Goal: Communication & Community: Answer question/provide support

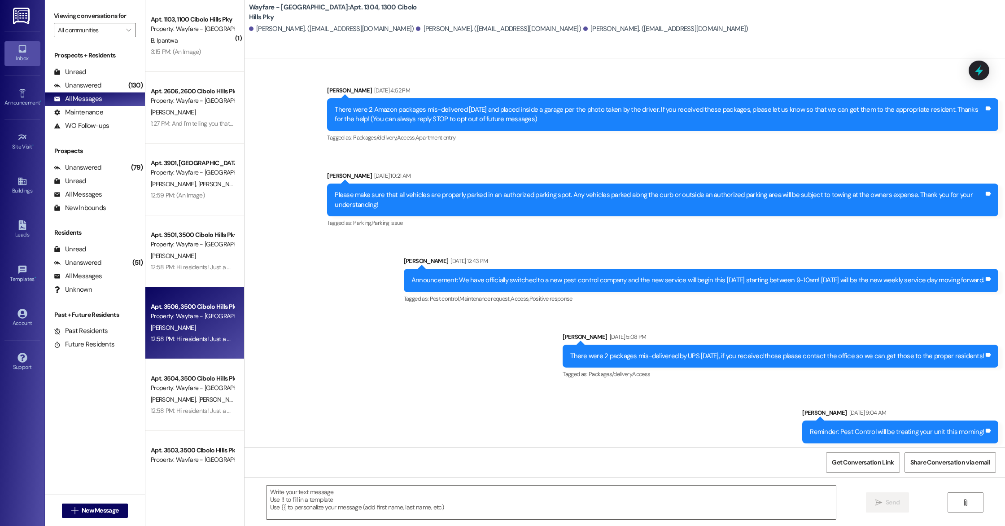
scroll to position [18594, 0]
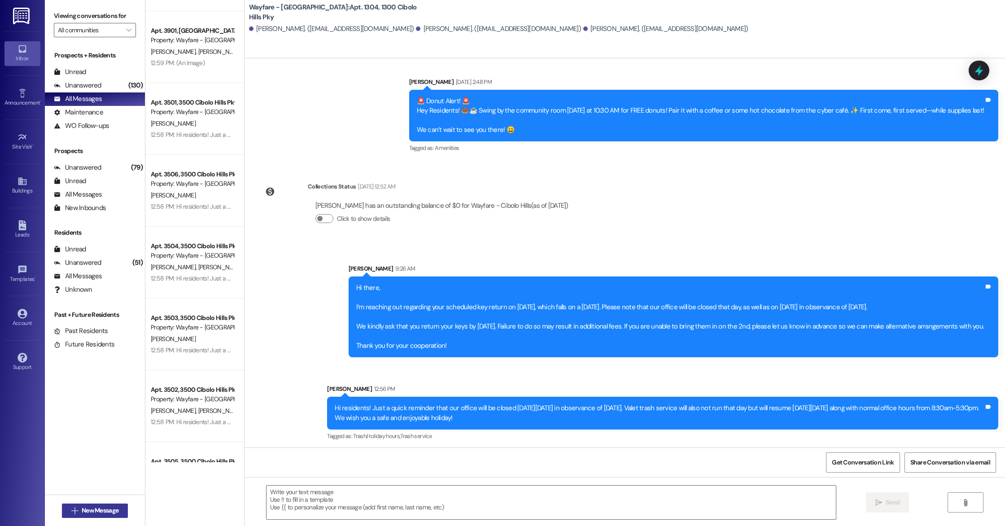
click at [86, 510] on span "New Message" at bounding box center [100, 509] width 37 height 9
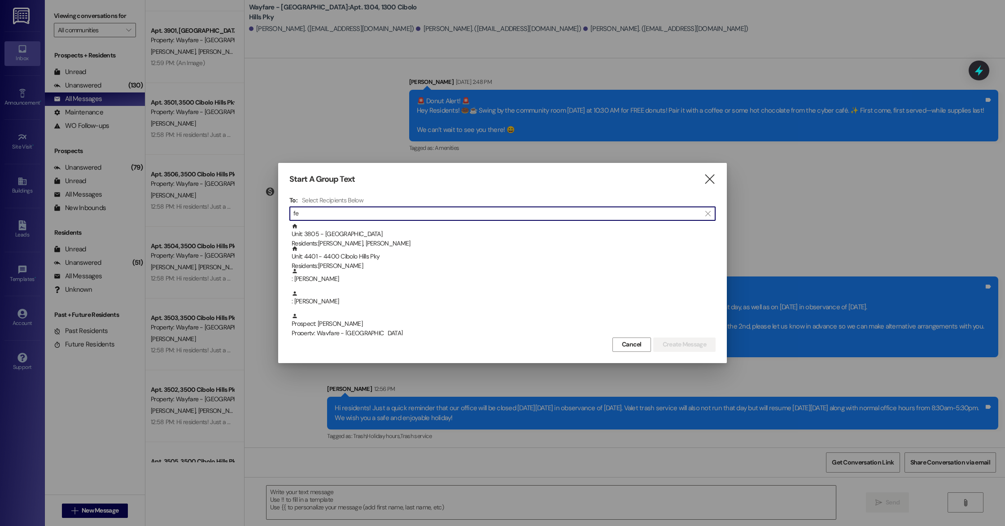
type input "f"
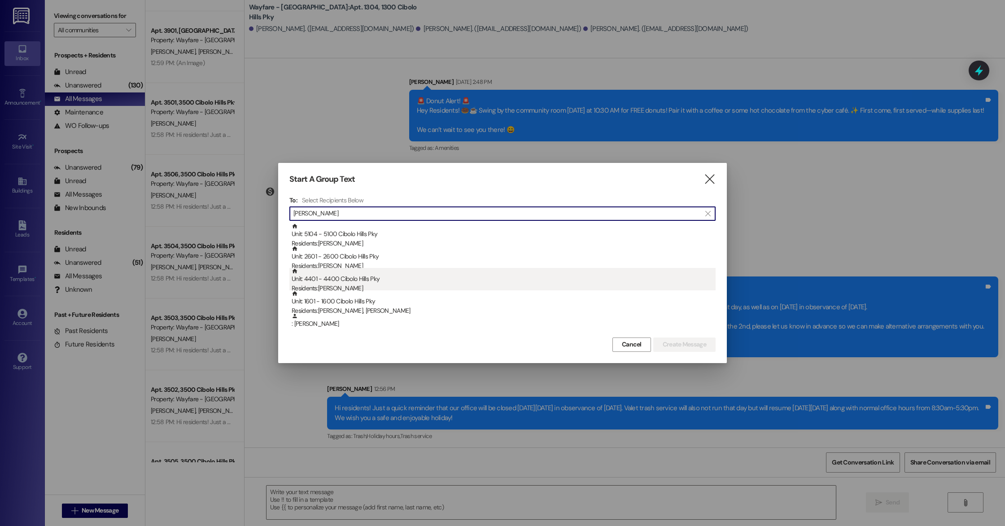
type input "[PERSON_NAME]"
click at [360, 278] on div "Unit: 4401 - 4400 Cibolo Hills Pky Residents: [PERSON_NAME]" at bounding box center [504, 281] width 424 height 26
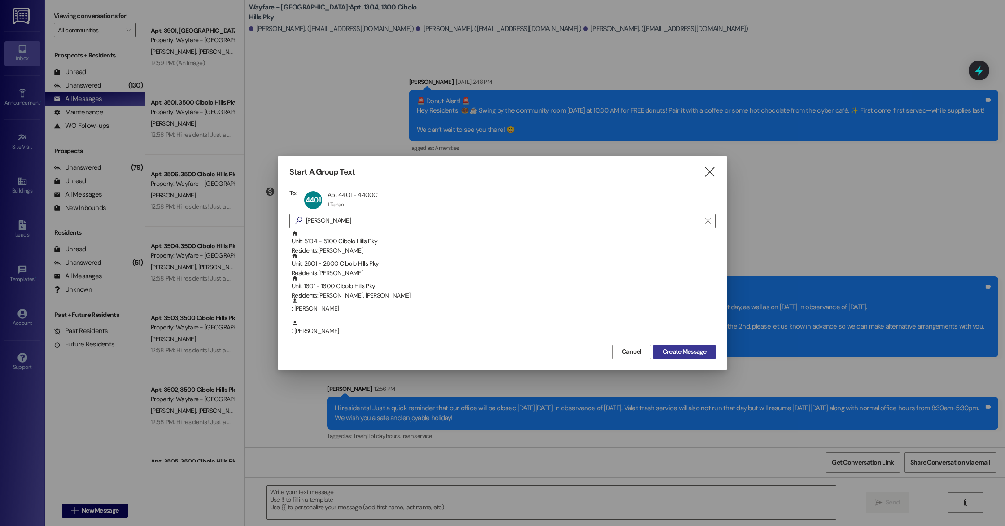
click at [681, 351] on span "Create Message" at bounding box center [684, 351] width 44 height 9
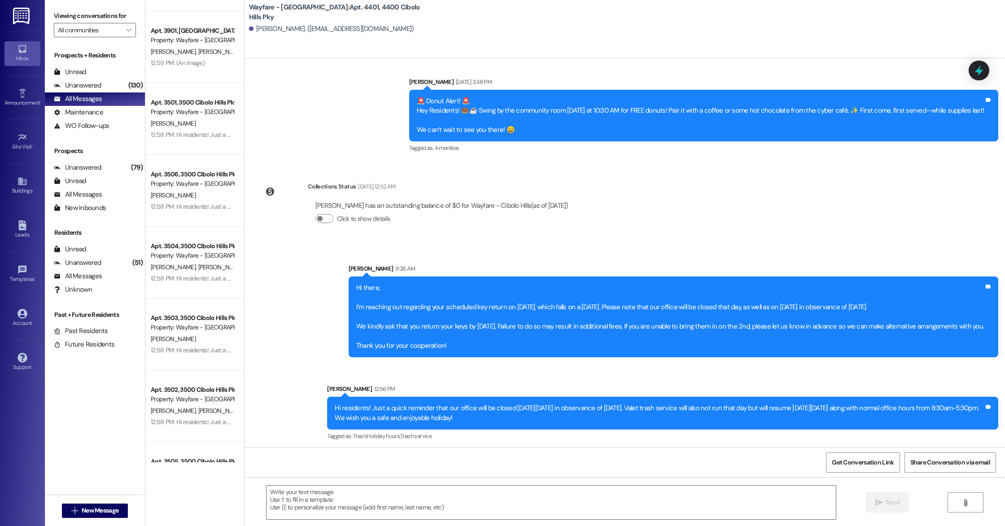
scroll to position [11802, 0]
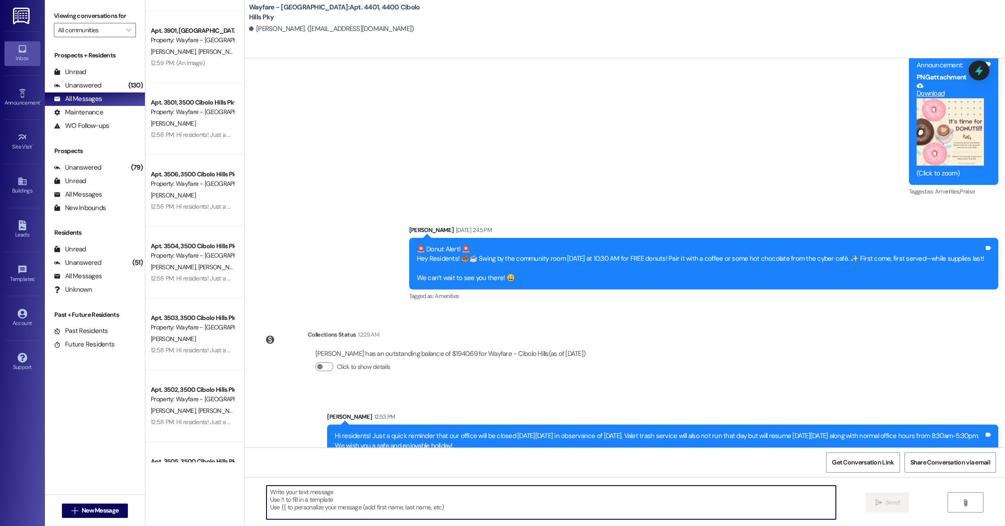
paste textarea "mailto:[EMAIL_ADDRESS][DOMAIN_NAME]"
drag, startPoint x: 281, startPoint y: 492, endPoint x: 252, endPoint y: 494, distance: 28.8
click at [252, 494] on div "mailto:[EMAIL_ADDRESS][DOMAIN_NAME]  Send " at bounding box center [624, 510] width 760 height 67
click at [365, 508] on textarea "[EMAIL_ADDRESS][DOMAIN_NAME]" at bounding box center [550, 502] width 569 height 34
type textarea "[EMAIL_ADDRESS][DOMAIN_NAME]"
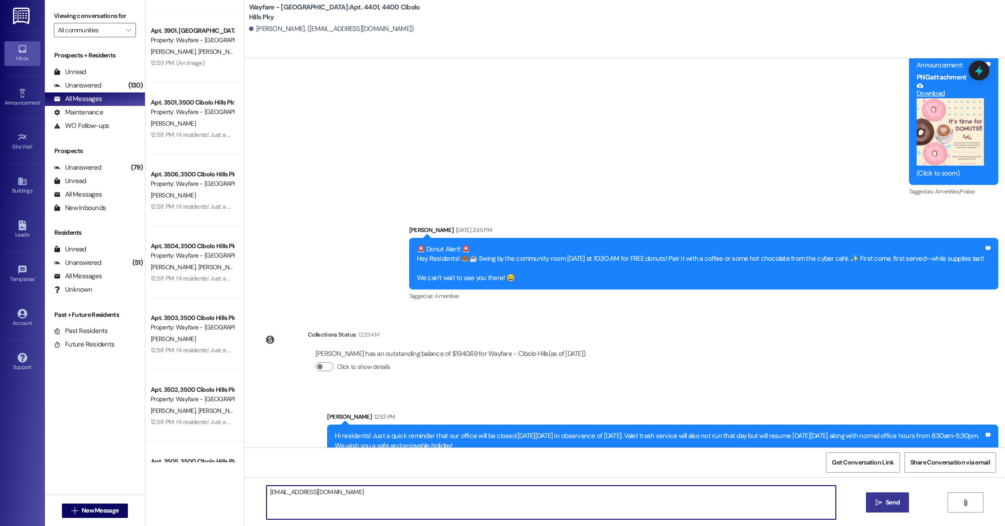
click at [891, 507] on button " Send" at bounding box center [888, 502] width 44 height 20
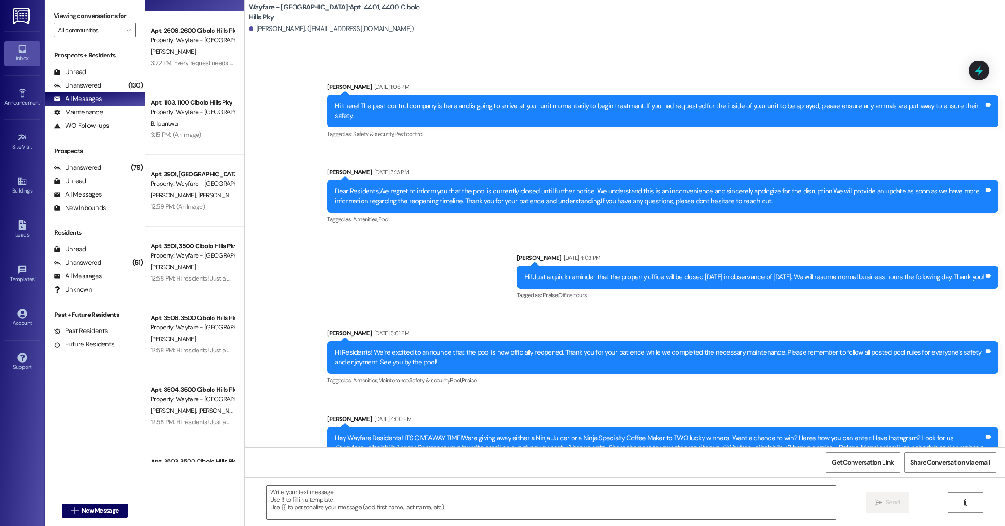
scroll to position [10094, 0]
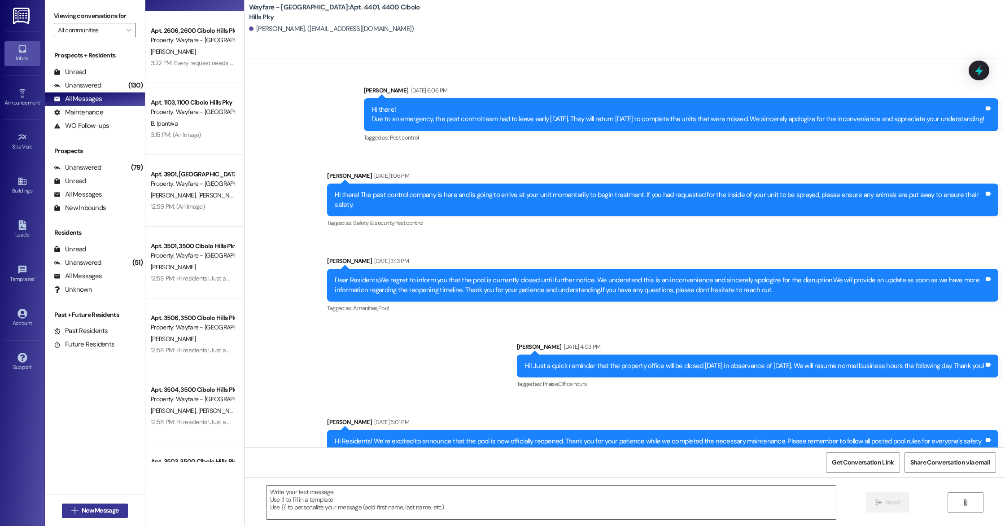
click at [82, 507] on span "New Message" at bounding box center [100, 509] width 37 height 9
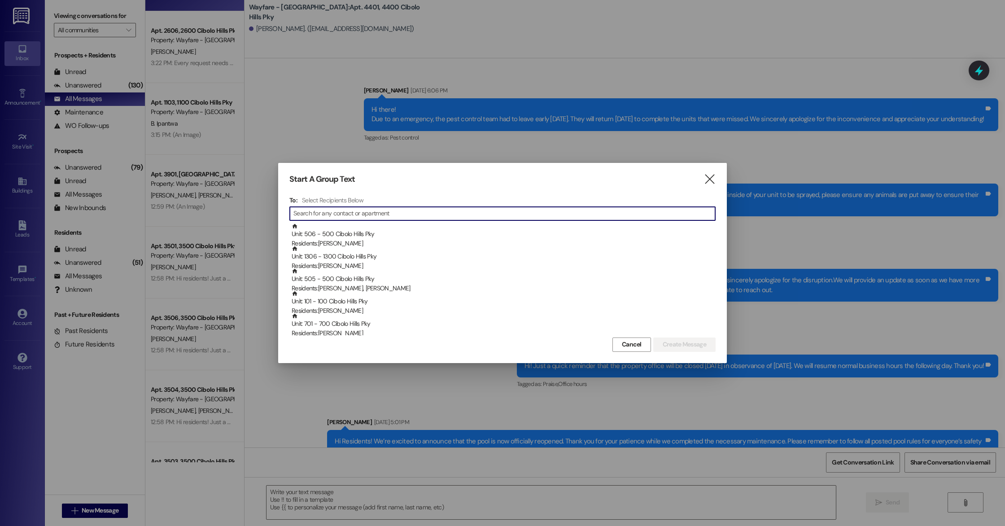
click at [336, 214] on input at bounding box center [504, 213] width 422 height 13
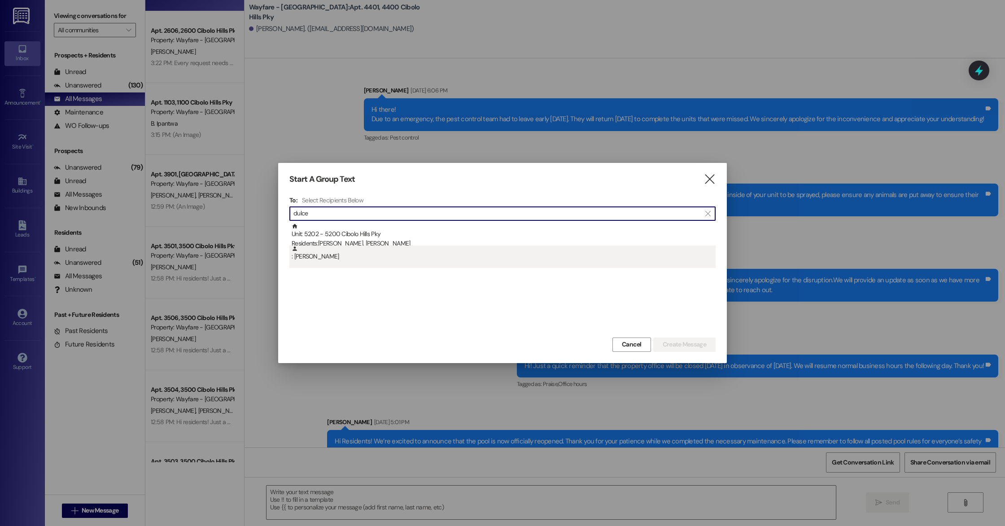
type input "dulce"
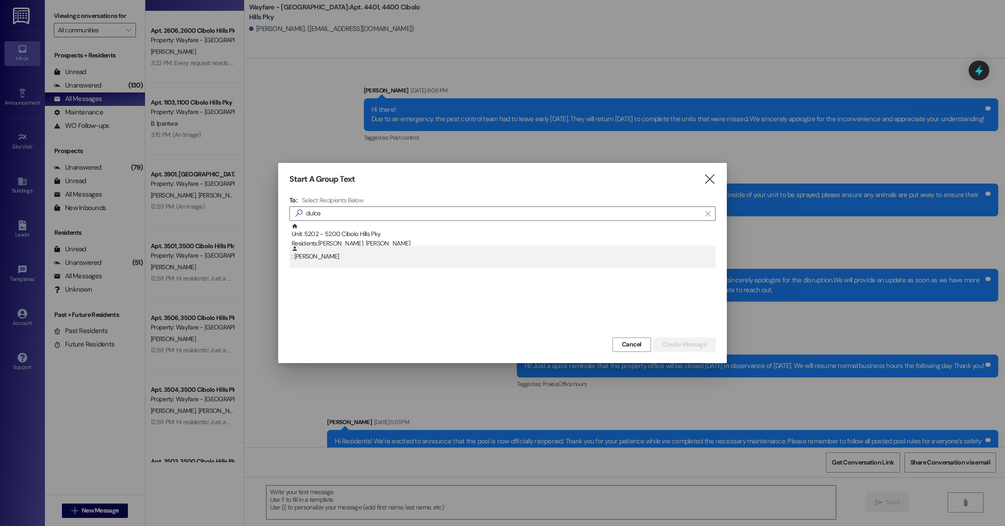
click at [392, 262] on div ": [PERSON_NAME]" at bounding box center [502, 256] width 426 height 22
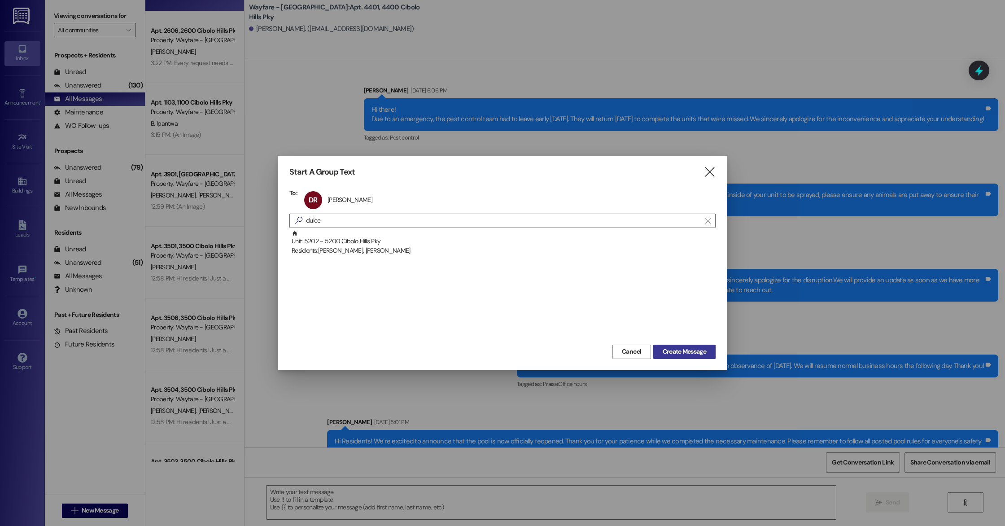
click at [690, 354] on span "Create Message" at bounding box center [684, 351] width 44 height 9
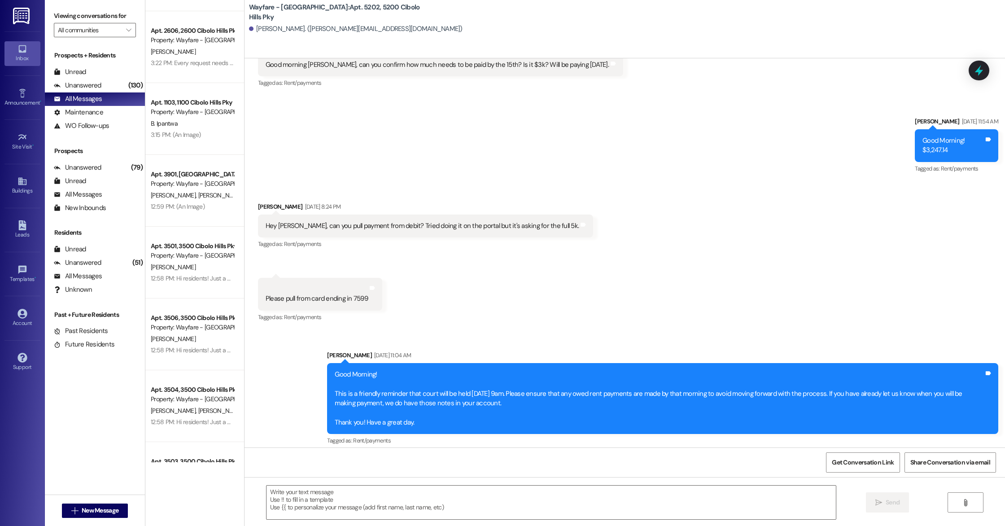
scroll to position [24545, 0]
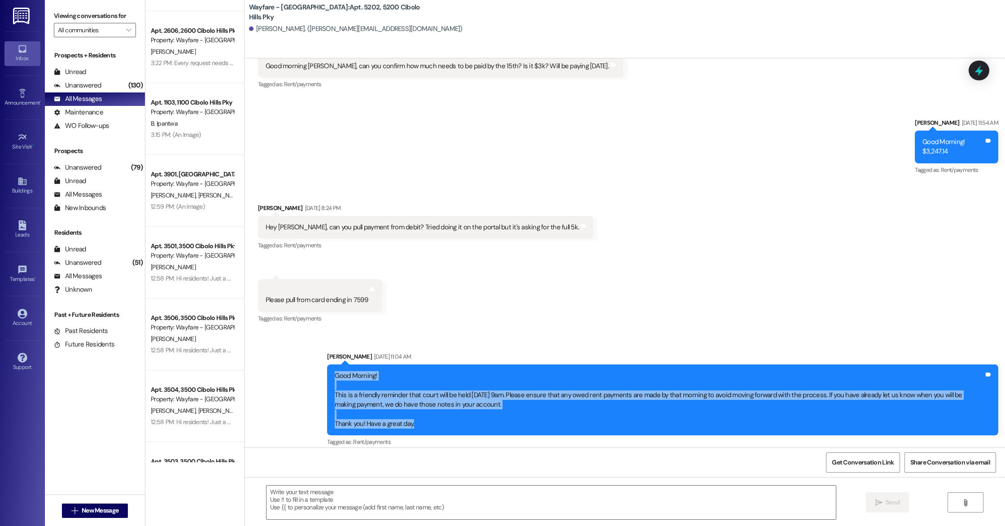
drag, startPoint x: 410, startPoint y: 419, endPoint x: 325, endPoint y: 367, distance: 100.0
click at [327, 367] on div "Good Morning! This is a friendly reminder that court will be held [DATE] 9am. P…" at bounding box center [662, 399] width 671 height 71
copy div "Good Morning! This is a friendly reminder that court will be held [DATE] 9am. P…"
click at [100, 513] on span "New Message" at bounding box center [100, 509] width 37 height 9
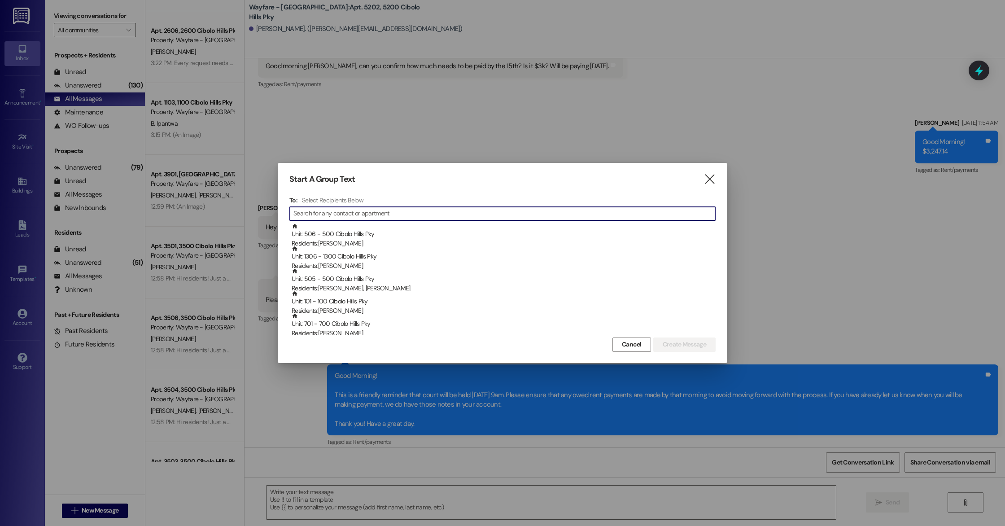
click at [346, 213] on input at bounding box center [504, 213] width 422 height 13
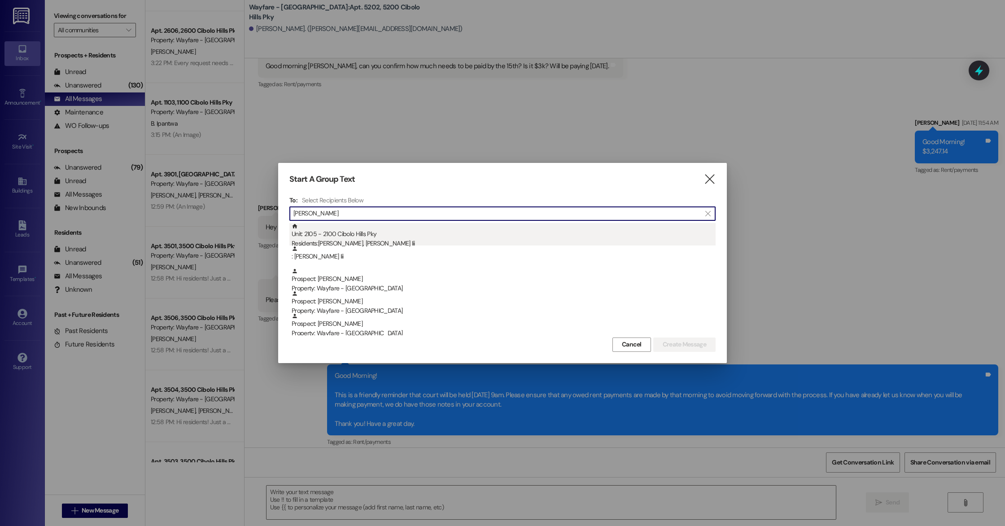
type input "[PERSON_NAME]"
click at [379, 238] on div "Unit: 2105 - 2100 Cibolo Hills Pky Residents: [PERSON_NAME], [PERSON_NAME]" at bounding box center [504, 236] width 424 height 26
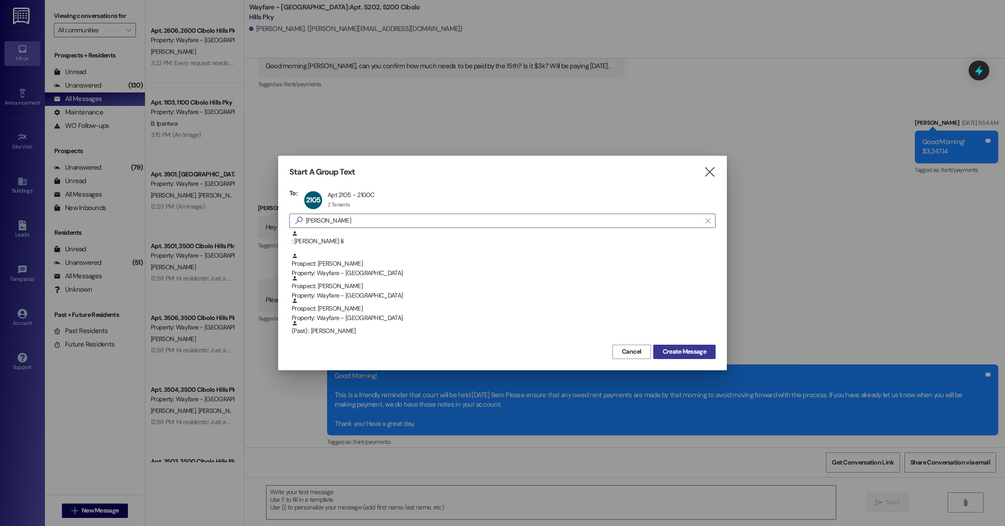
click at [705, 354] on span "Create Message" at bounding box center [684, 351] width 44 height 9
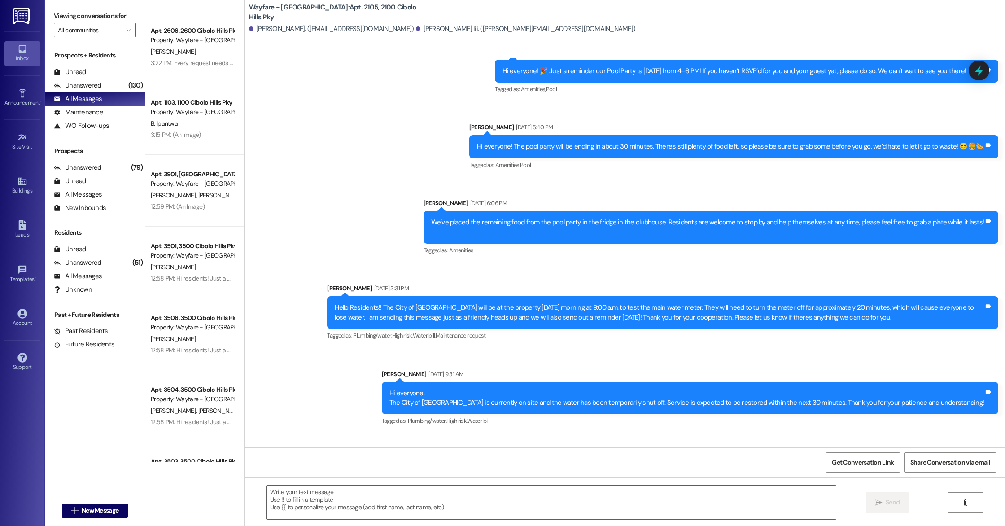
scroll to position [25590, 0]
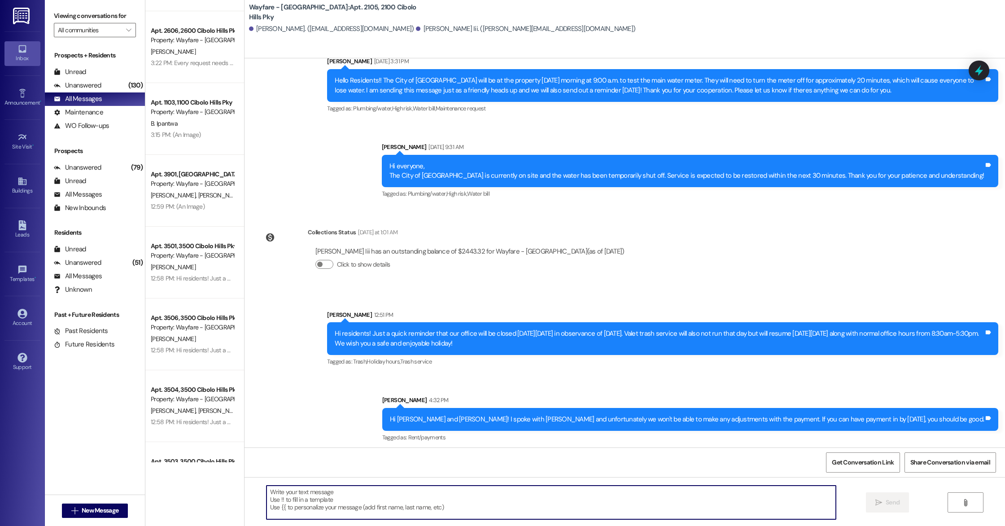
paste textarea "Good Afternoon! This is a friendly reminder that court will be held [DATE] 9am.…"
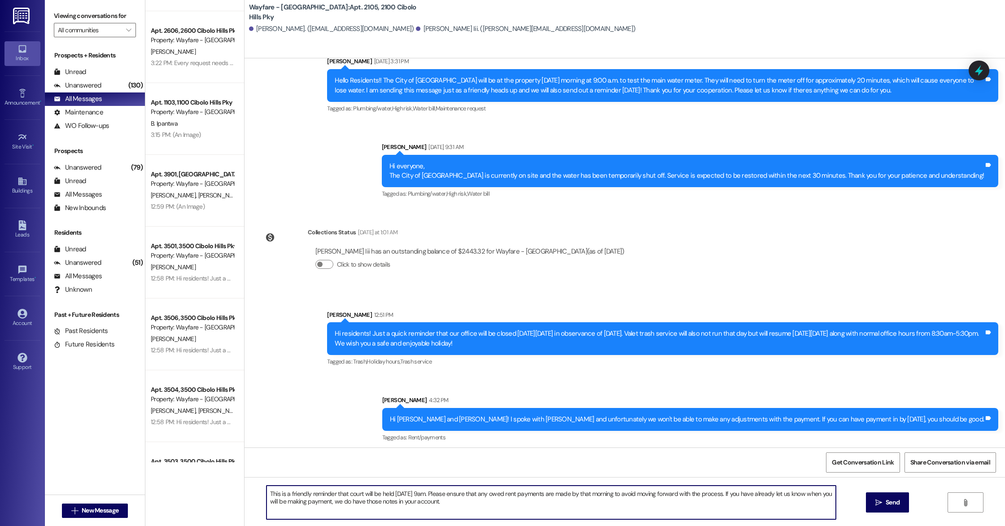
scroll to position [20, 0]
type textarea "Good Afternoon! This is a friendly reminder that court will be held [DATE] 9am.…"
click at [882, 505] on span " Send" at bounding box center [887, 501] width 28 height 9
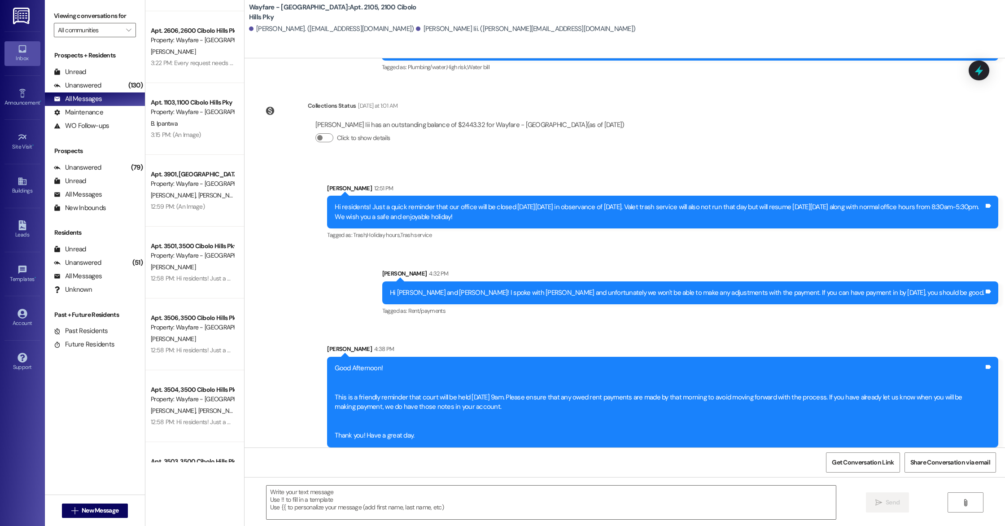
scroll to position [25720, 0]
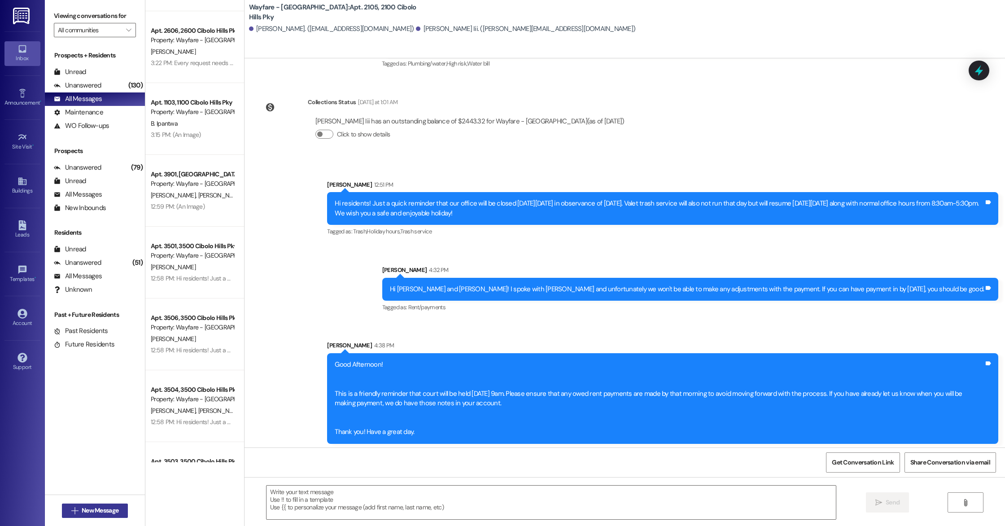
click at [103, 510] on span "New Message" at bounding box center [100, 509] width 37 height 9
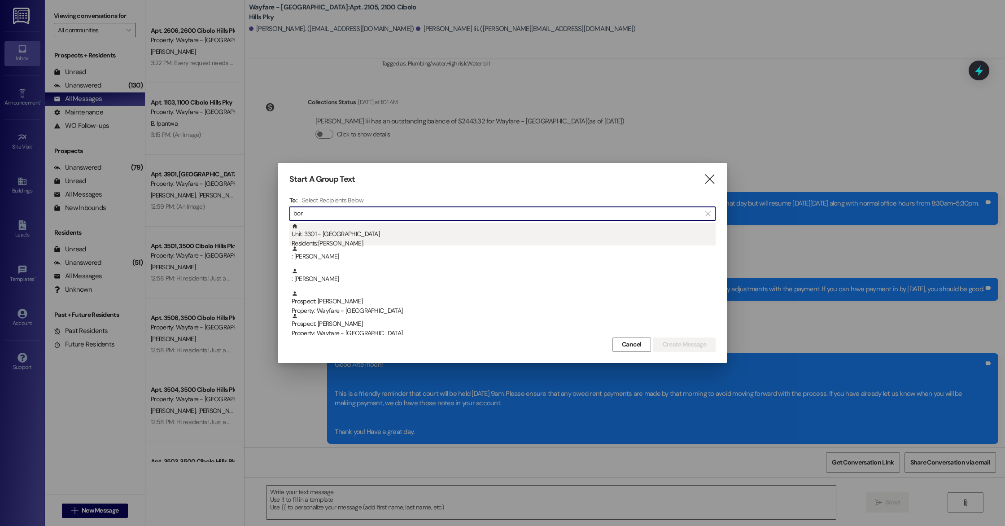
type input "bor"
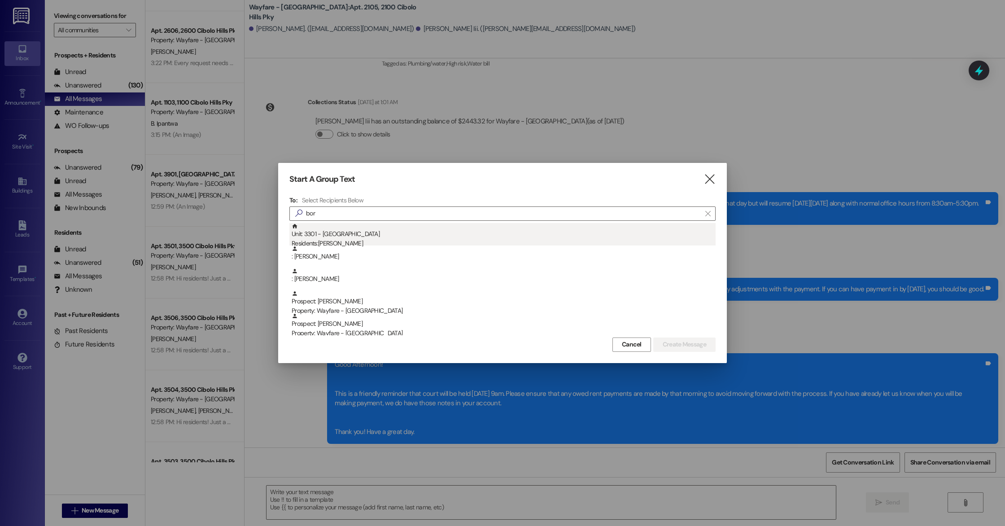
click at [372, 244] on div "Residents: [PERSON_NAME]" at bounding box center [504, 243] width 424 height 9
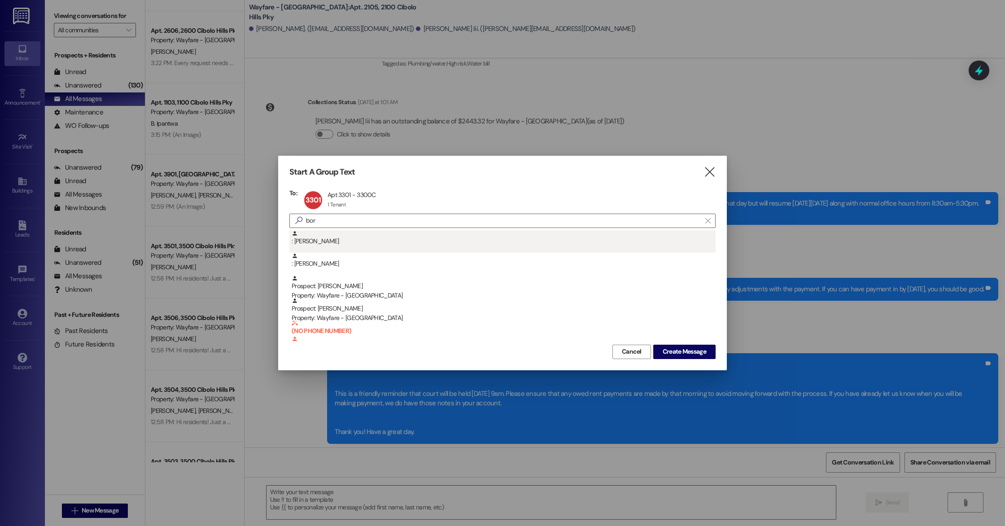
click at [383, 242] on div ": [PERSON_NAME]" at bounding box center [504, 238] width 424 height 16
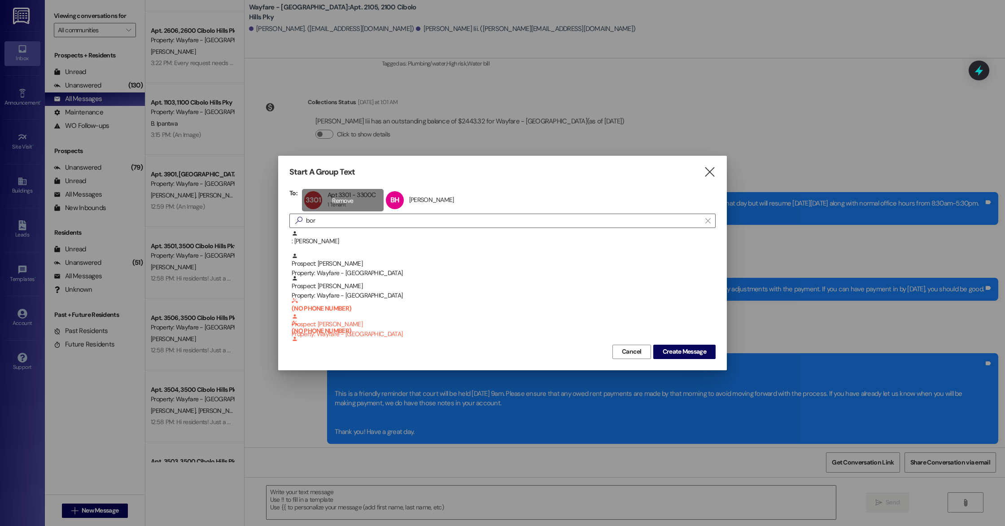
click at [352, 197] on div "3301 Apt 3301 - 3300C Apt 3301 - 3300C 1 Tenant 1 Tenant click to remove" at bounding box center [343, 200] width 82 height 22
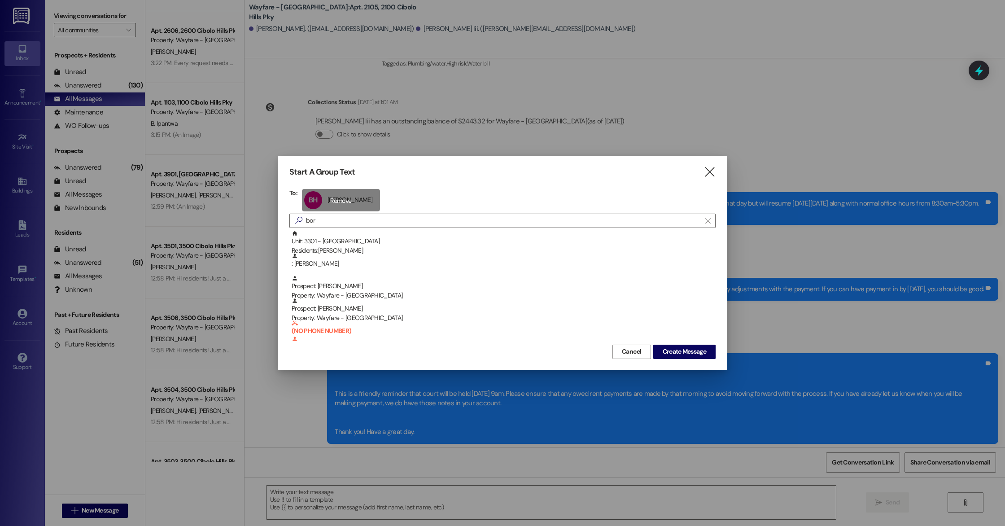
click at [358, 198] on div "BH [PERSON_NAME] [PERSON_NAME] click to remove" at bounding box center [341, 200] width 78 height 22
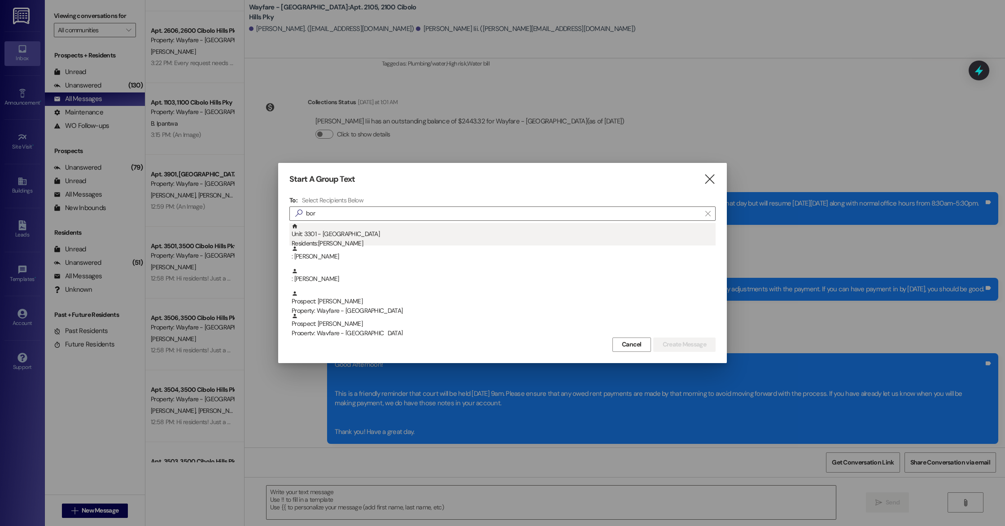
click at [353, 240] on div "Residents: [PERSON_NAME]" at bounding box center [504, 243] width 424 height 9
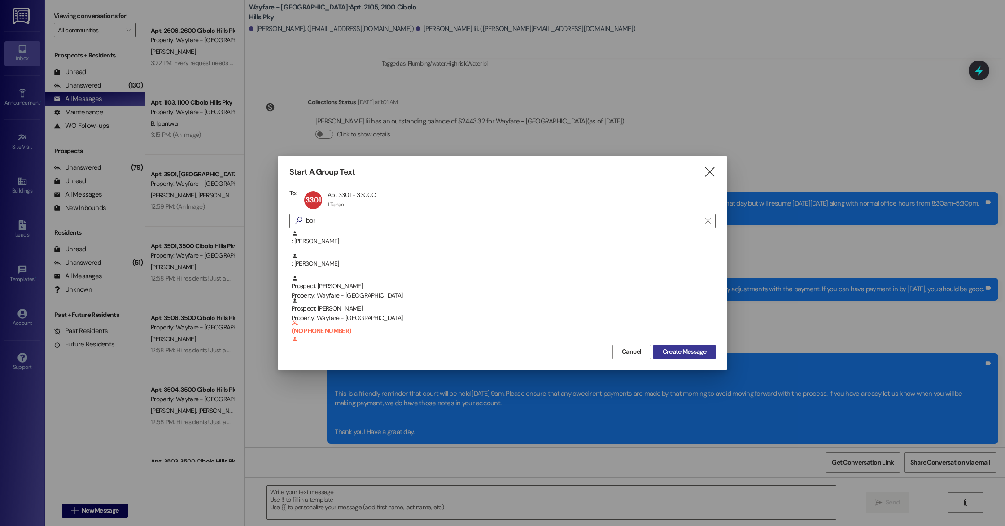
click at [693, 352] on span "Create Message" at bounding box center [684, 351] width 44 height 9
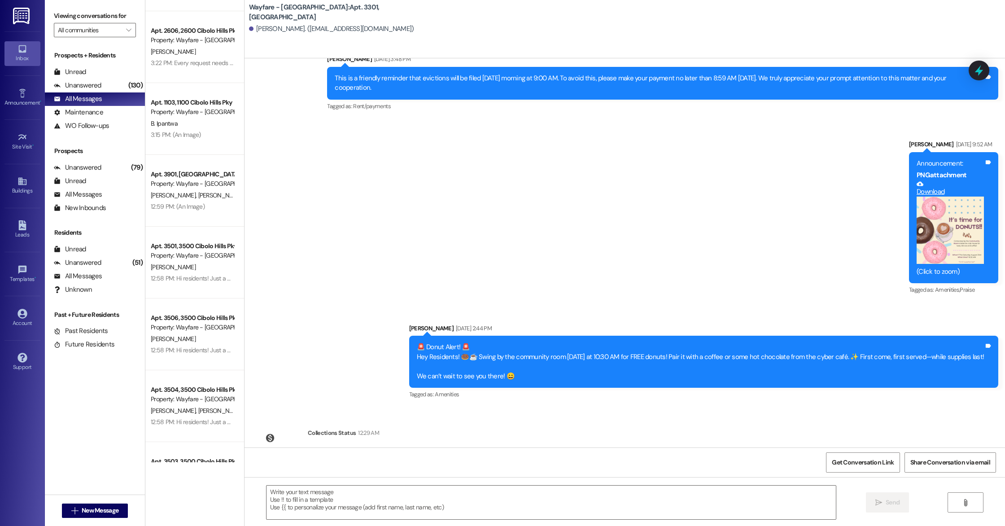
scroll to position [13324, 0]
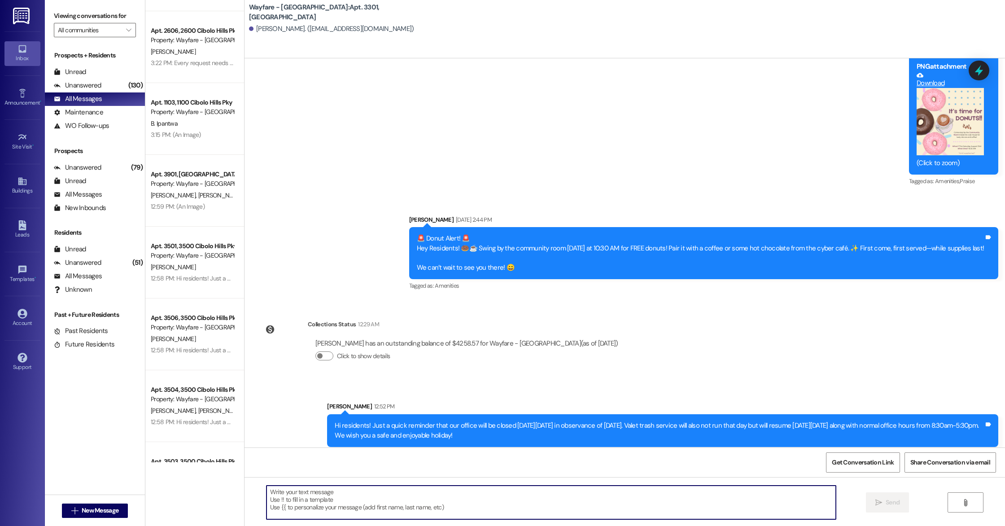
paste textarea "Good Afternoon! This is a friendly reminder that court will be held [DATE] 9am.…"
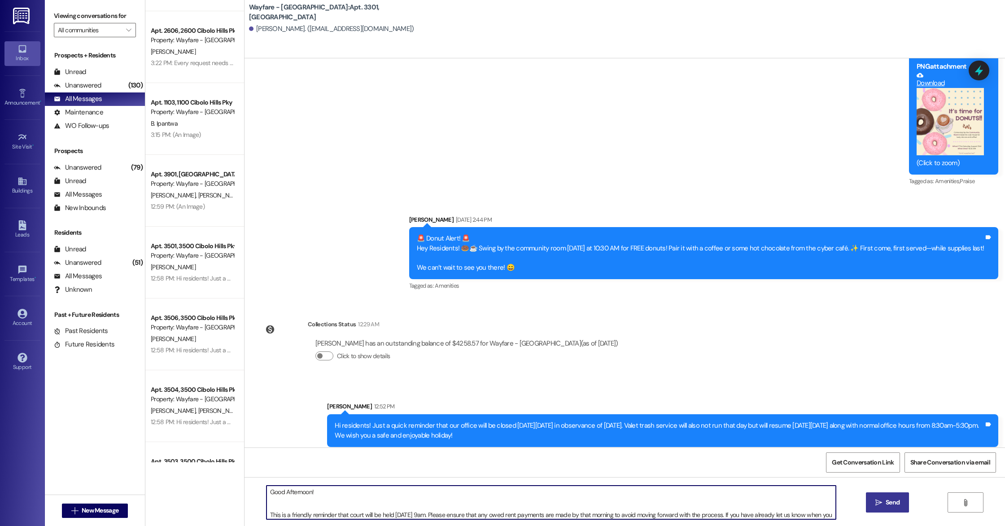
type textarea "Good Afternoon! This is a friendly reminder that court will be held [DATE] 9am.…"
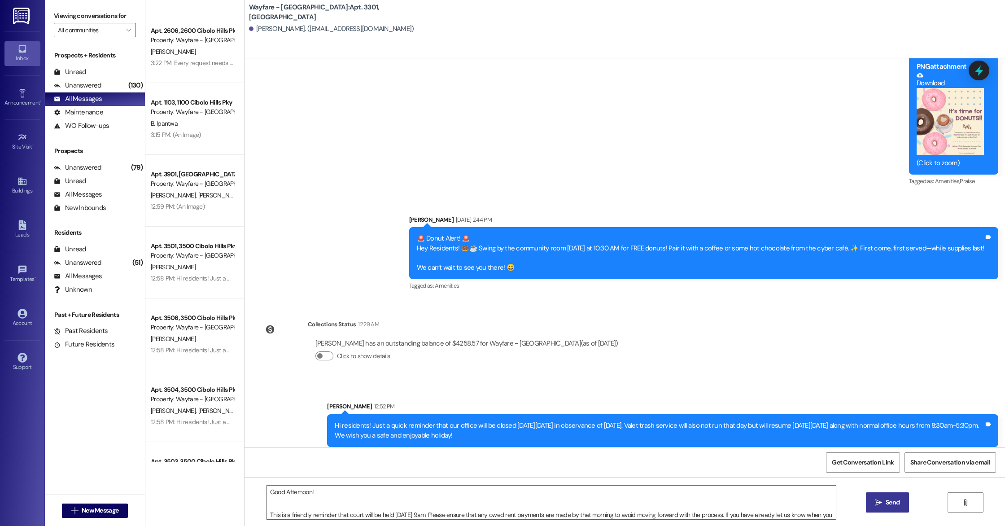
click at [893, 504] on span "Send" at bounding box center [892, 501] width 14 height 9
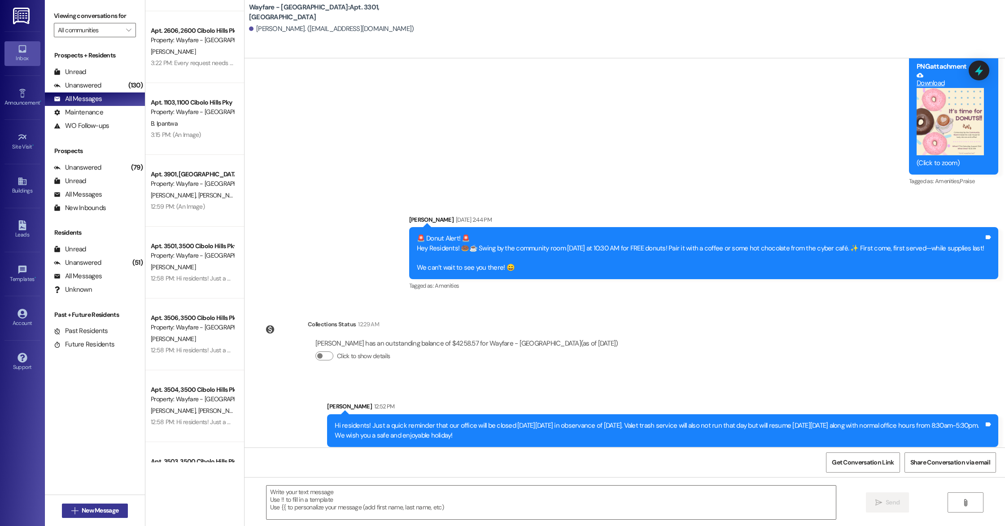
click at [70, 508] on span " New Message" at bounding box center [95, 509] width 51 height 9
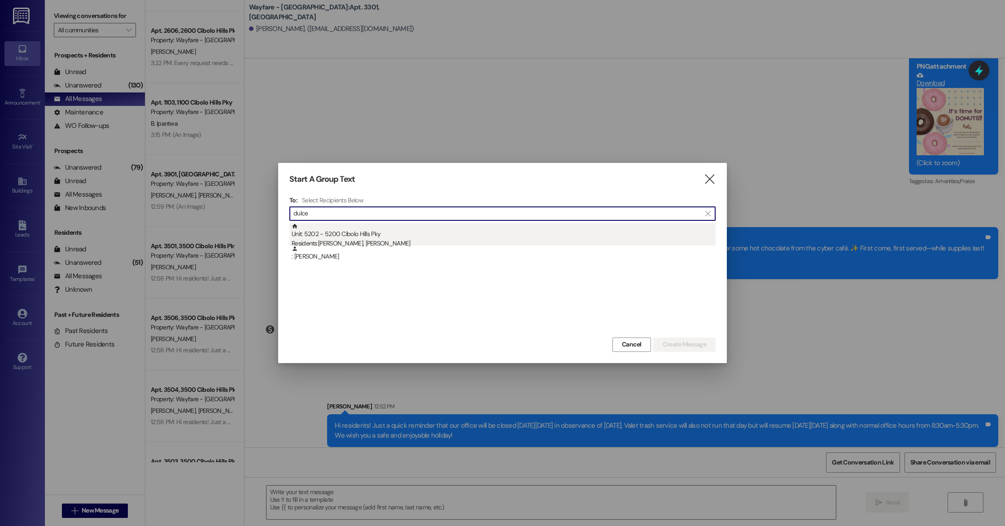
type input "dulce"
click at [362, 239] on div "Residents: [PERSON_NAME], [PERSON_NAME]" at bounding box center [504, 243] width 424 height 9
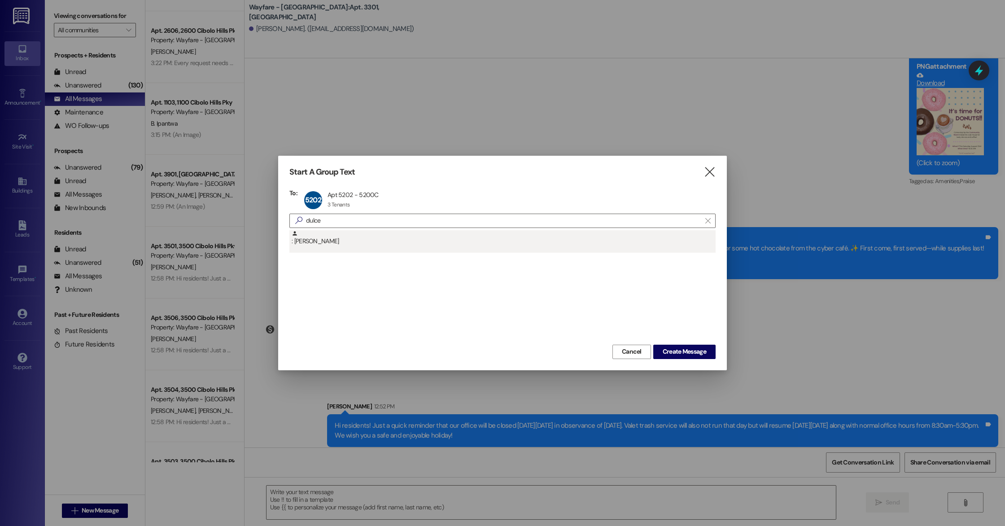
click at [347, 240] on div ": [PERSON_NAME]" at bounding box center [504, 238] width 424 height 16
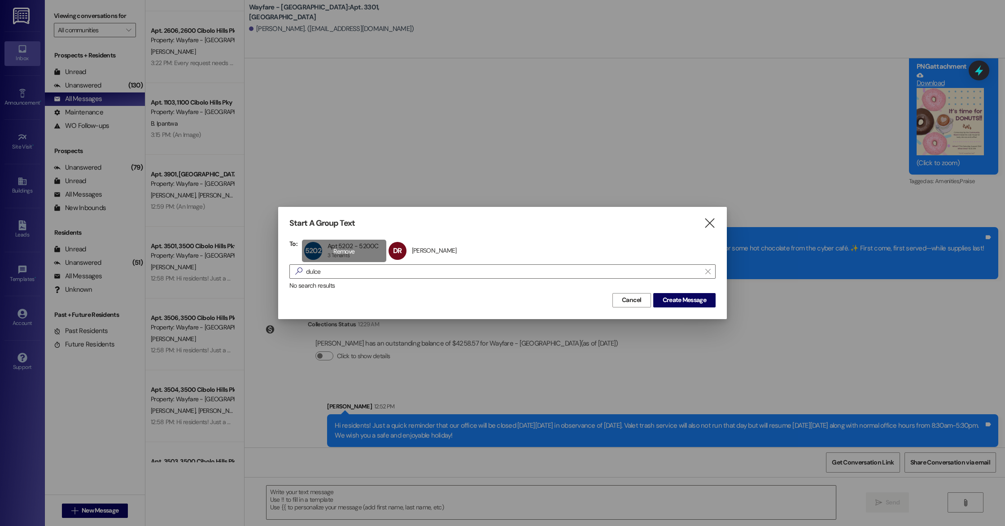
click at [368, 253] on div "5202 Apt 5202 - 5200C Apt 5202 - 5200C 3 Tenants 3 Tenants click to remove" at bounding box center [344, 251] width 84 height 22
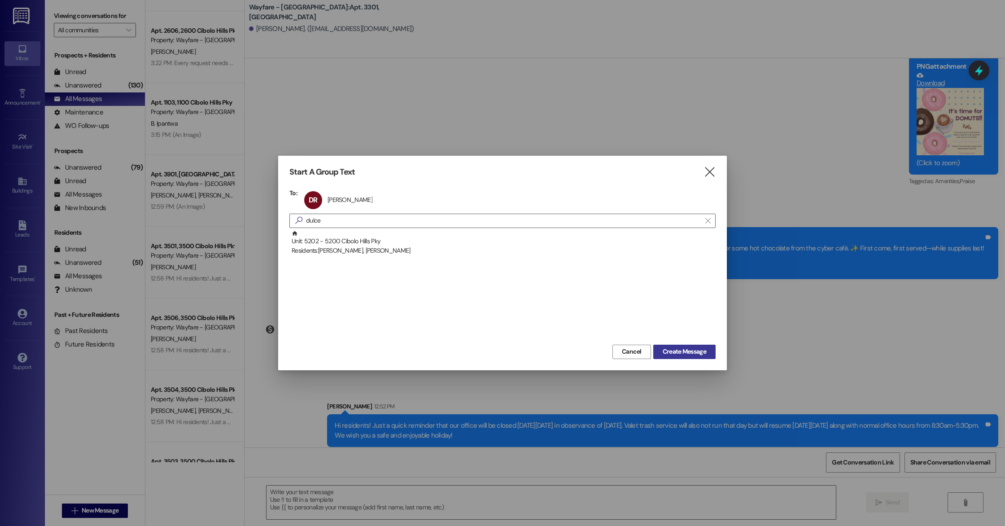
click at [694, 355] on span "Create Message" at bounding box center [684, 351] width 44 height 9
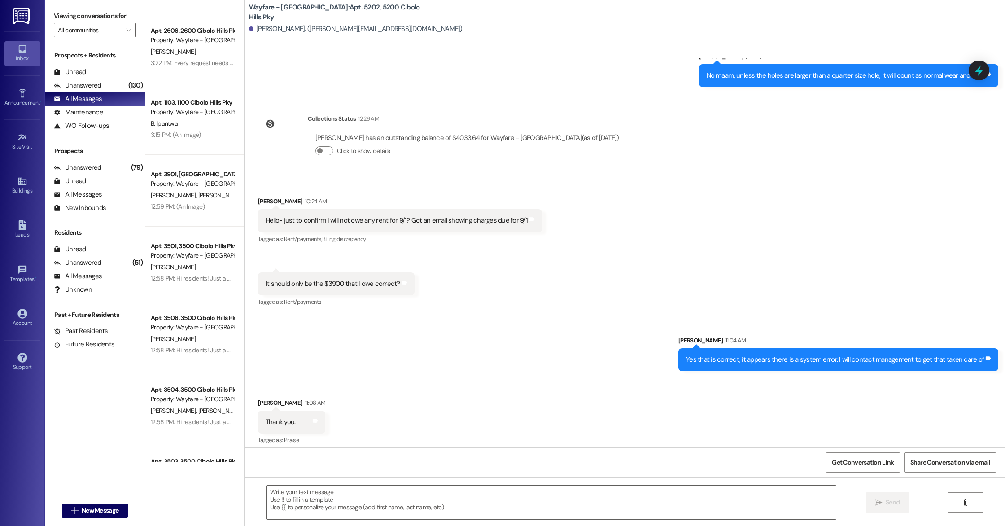
scroll to position [29546, 0]
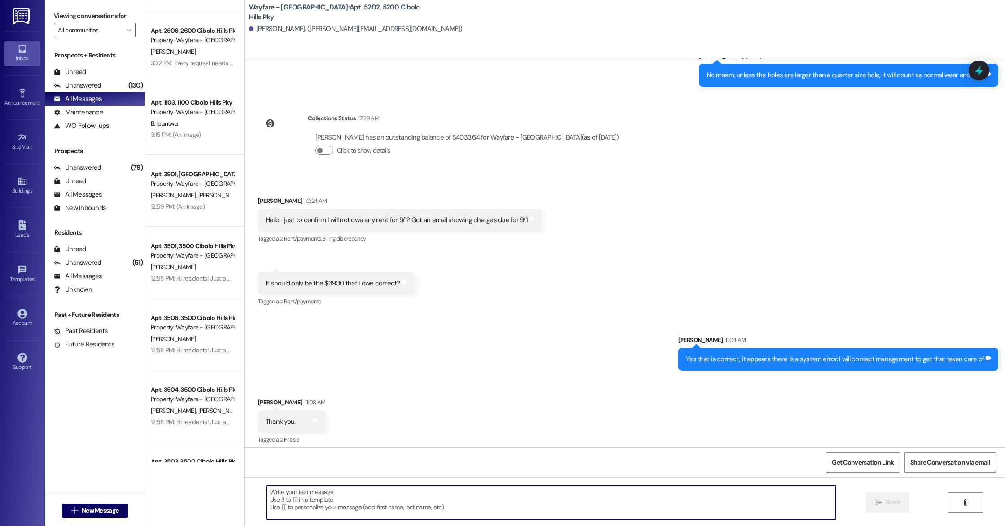
paste textarea "Good Afternoon! This is a friendly reminder that court will be held [DATE] 9am.…"
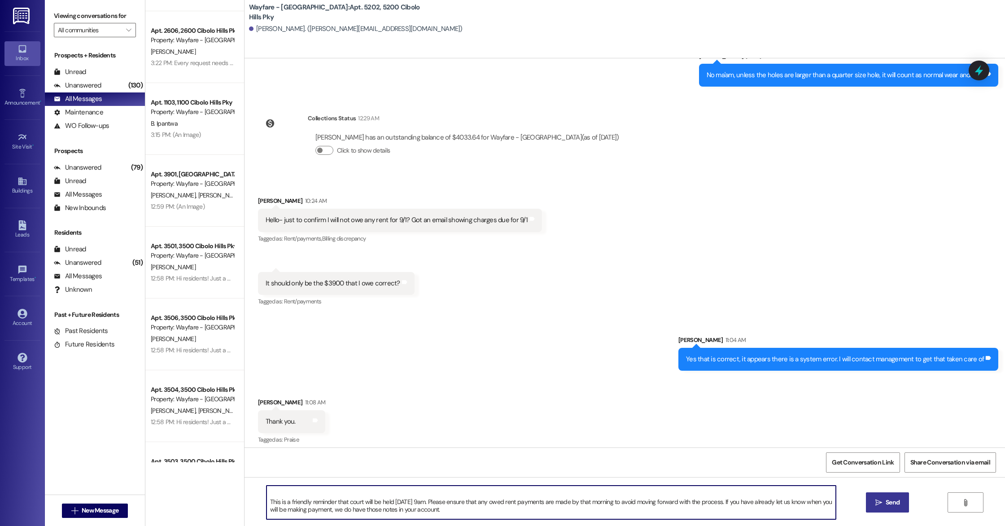
scroll to position [18, 0]
type textarea "Good Afternoon! This is a friendly reminder that court will be held [DATE] 9am.…"
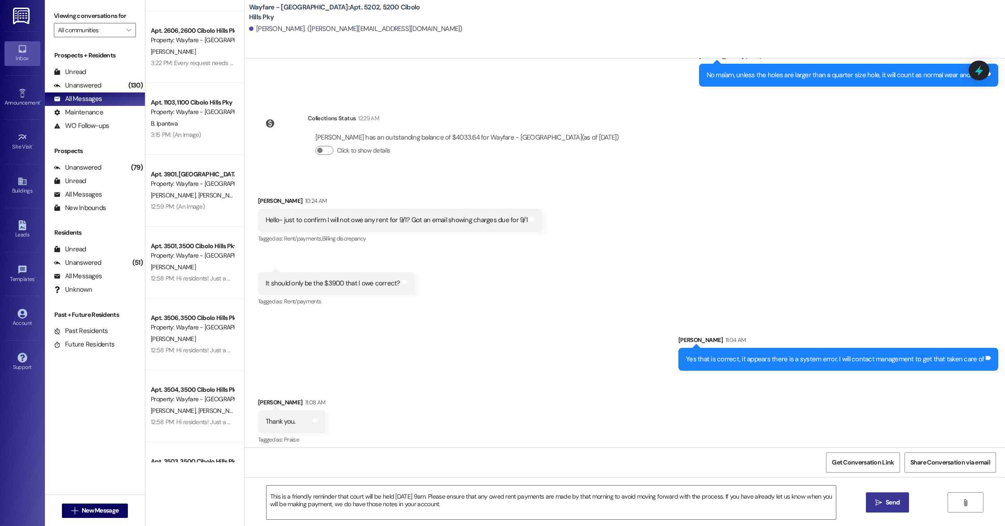
click at [869, 503] on button " Send" at bounding box center [888, 502] width 44 height 20
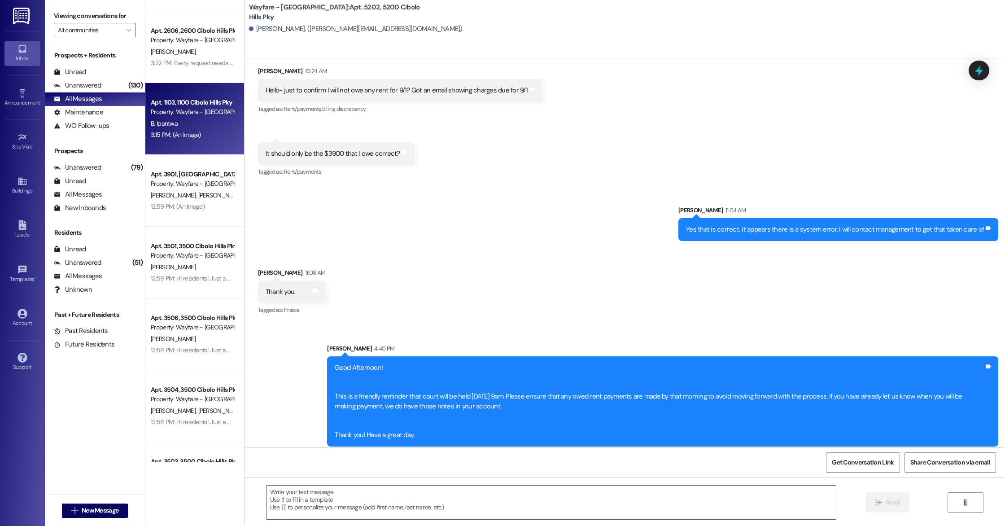
scroll to position [0, 0]
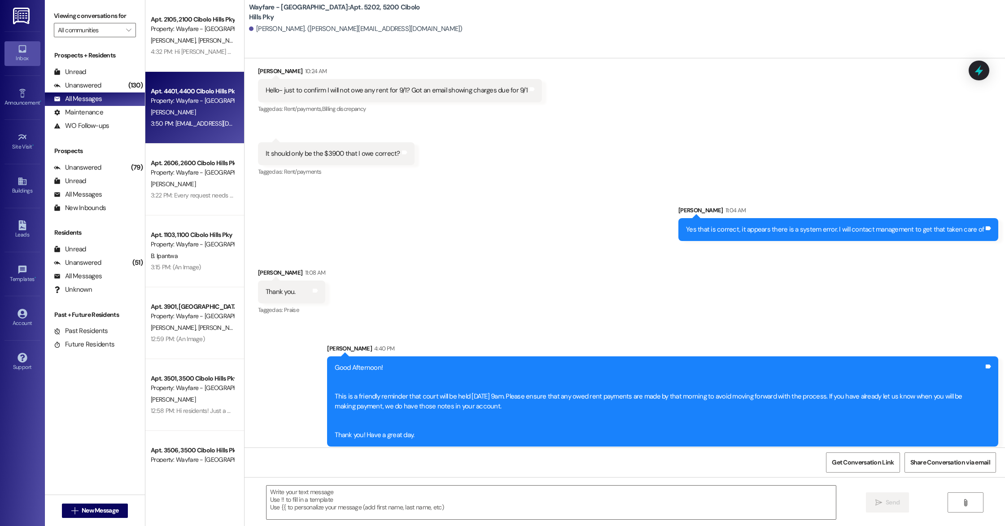
click at [179, 103] on div "Property: Wayfare - [GEOGRAPHIC_DATA]" at bounding box center [192, 100] width 83 height 9
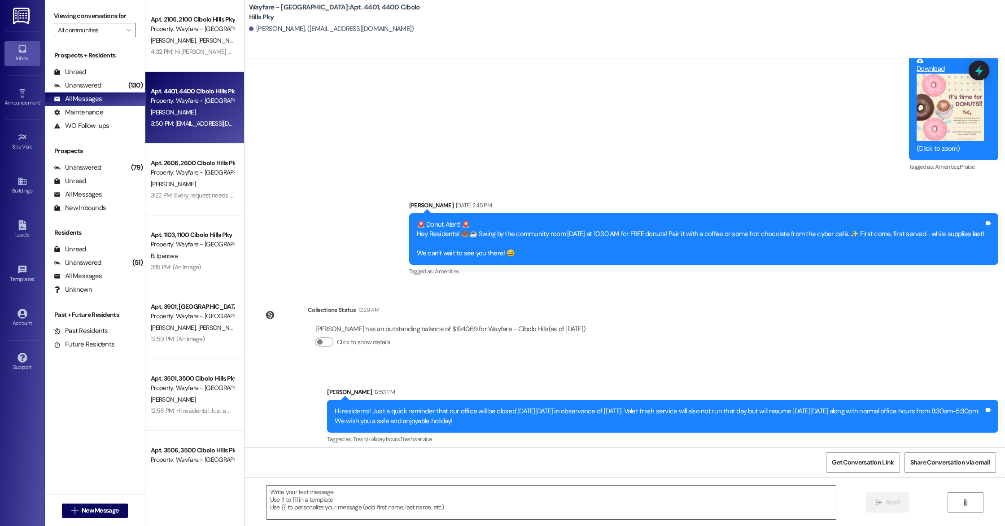
scroll to position [11865, 0]
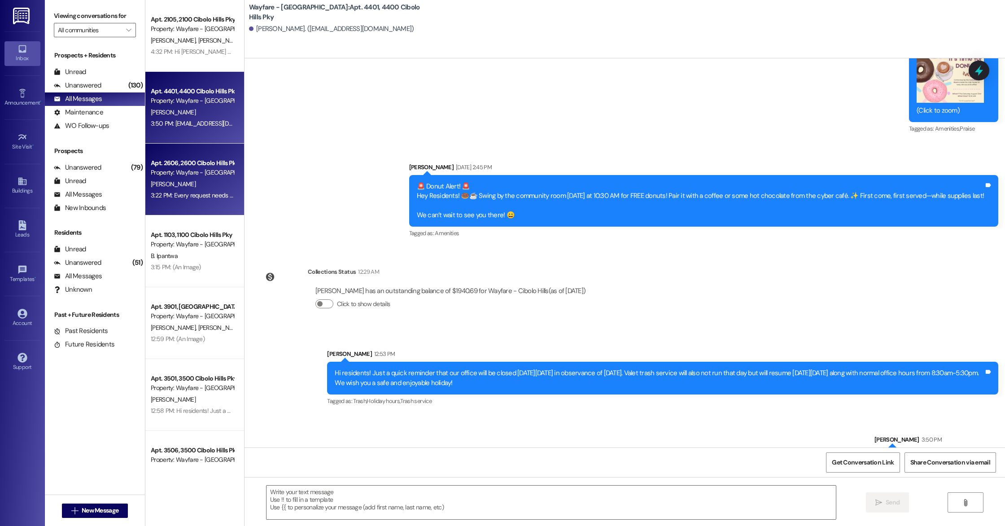
click at [178, 180] on div "[PERSON_NAME]" at bounding box center [192, 184] width 85 height 11
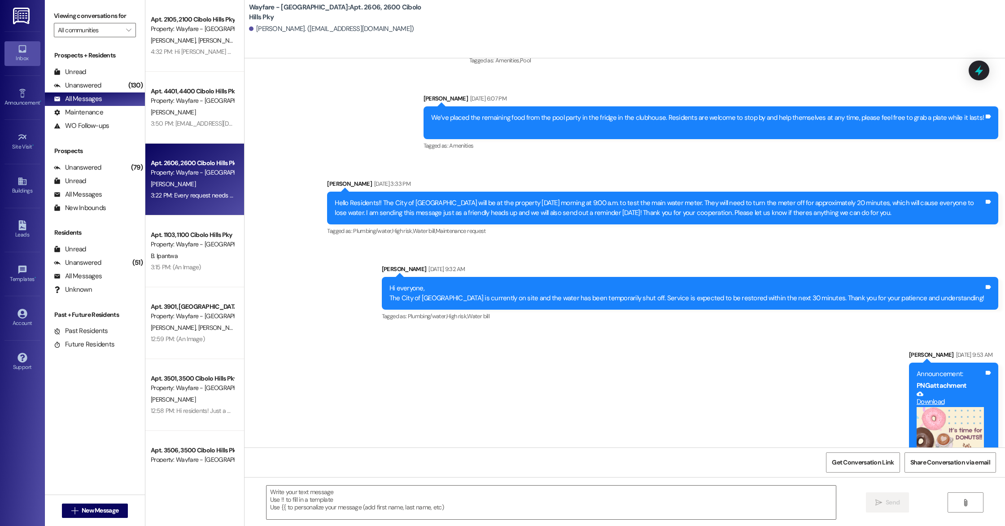
scroll to position [21940, 0]
